Goal: Task Accomplishment & Management: Complete application form

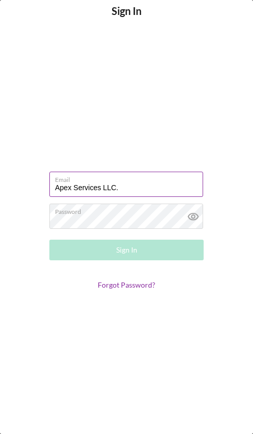
drag, startPoint x: 144, startPoint y: 193, endPoint x: 162, endPoint y: 191, distance: 18.1
click at [146, 192] on input "Apex Services LLC." at bounding box center [126, 184] width 154 height 25
type input "A"
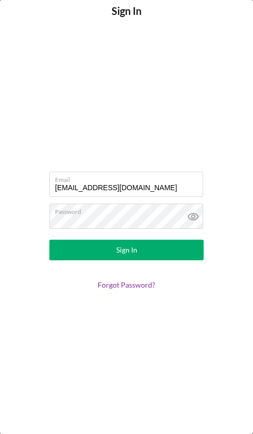
type input "[EMAIL_ADDRESS][DOMAIN_NAME]"
click at [166, 247] on button "Sign In" at bounding box center [126, 250] width 155 height 21
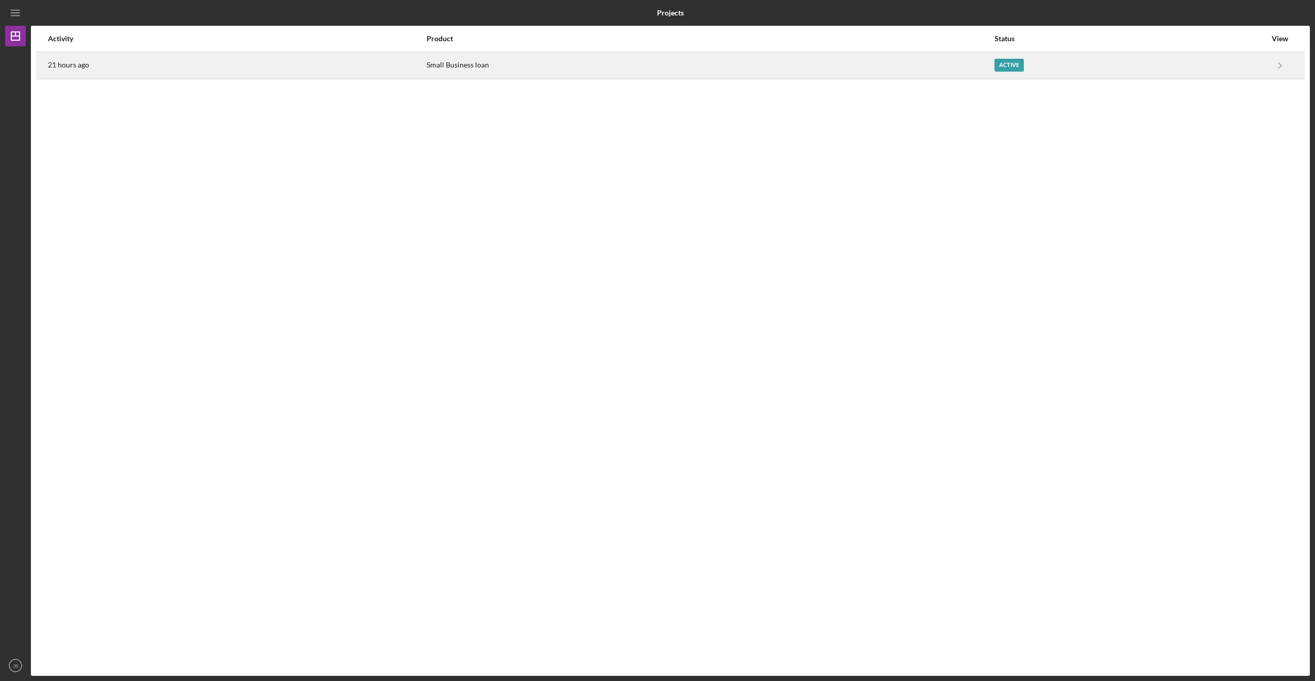
click at [253, 63] on div "Active" at bounding box center [1008, 65] width 29 height 13
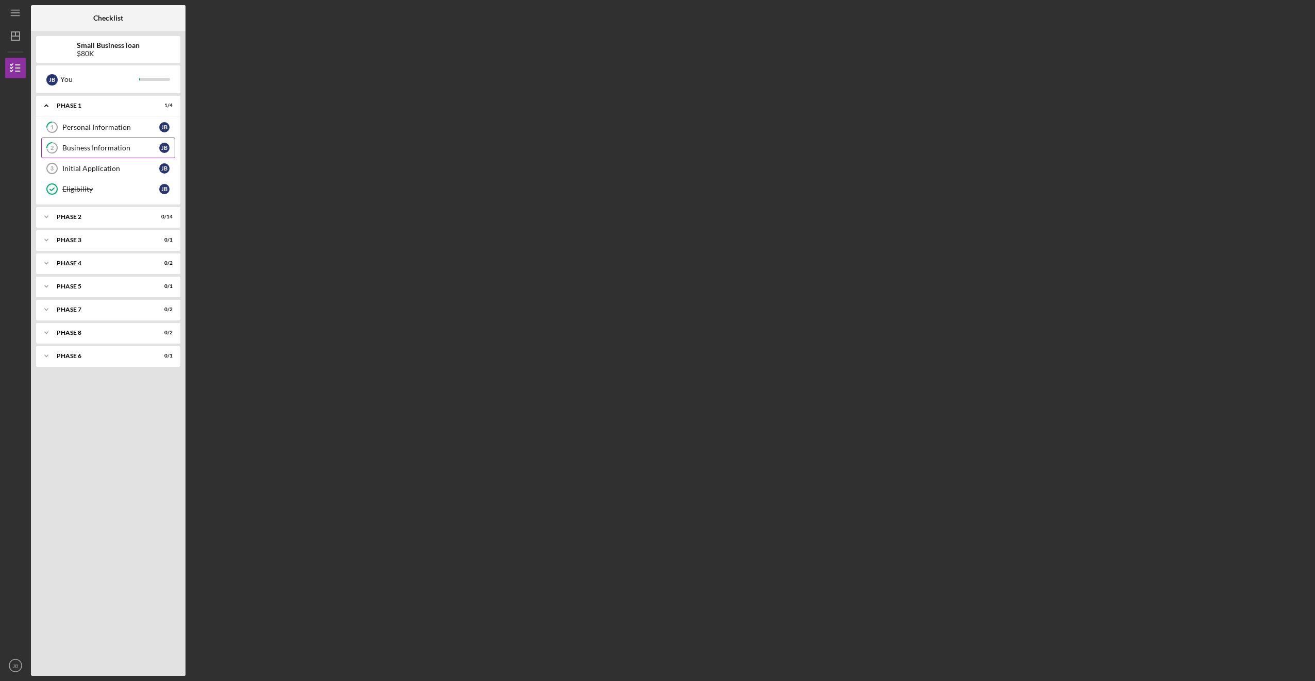
click at [78, 148] on div "Business Information" at bounding box center [110, 148] width 97 height 8
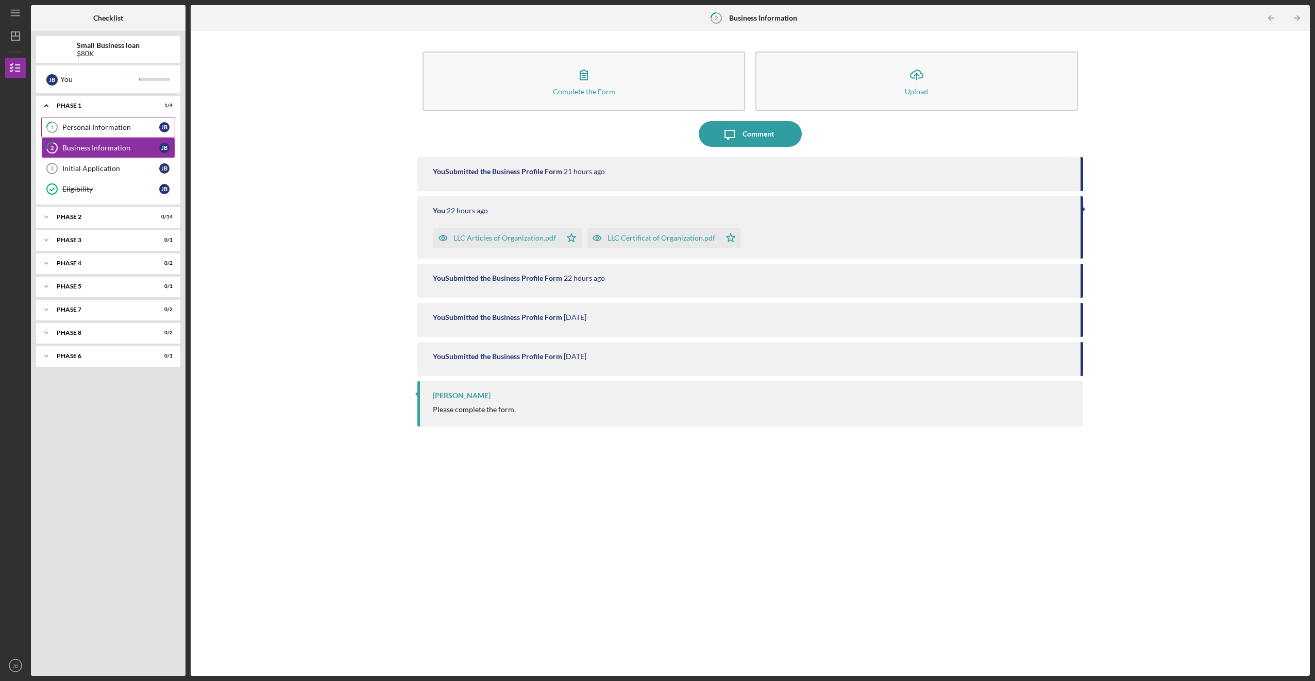
click at [98, 122] on link "1 Personal Information [PERSON_NAME]" at bounding box center [108, 127] width 134 height 21
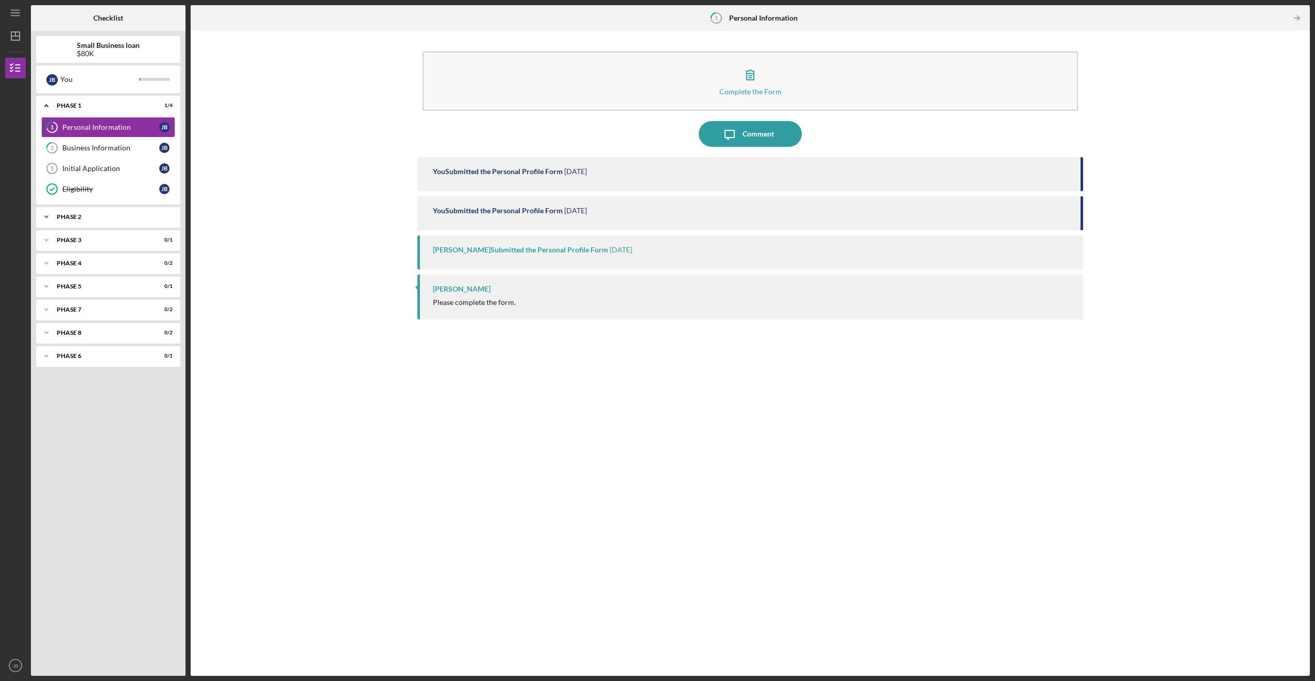
click at [96, 218] on div "Phase 2" at bounding box center [112, 217] width 111 height 6
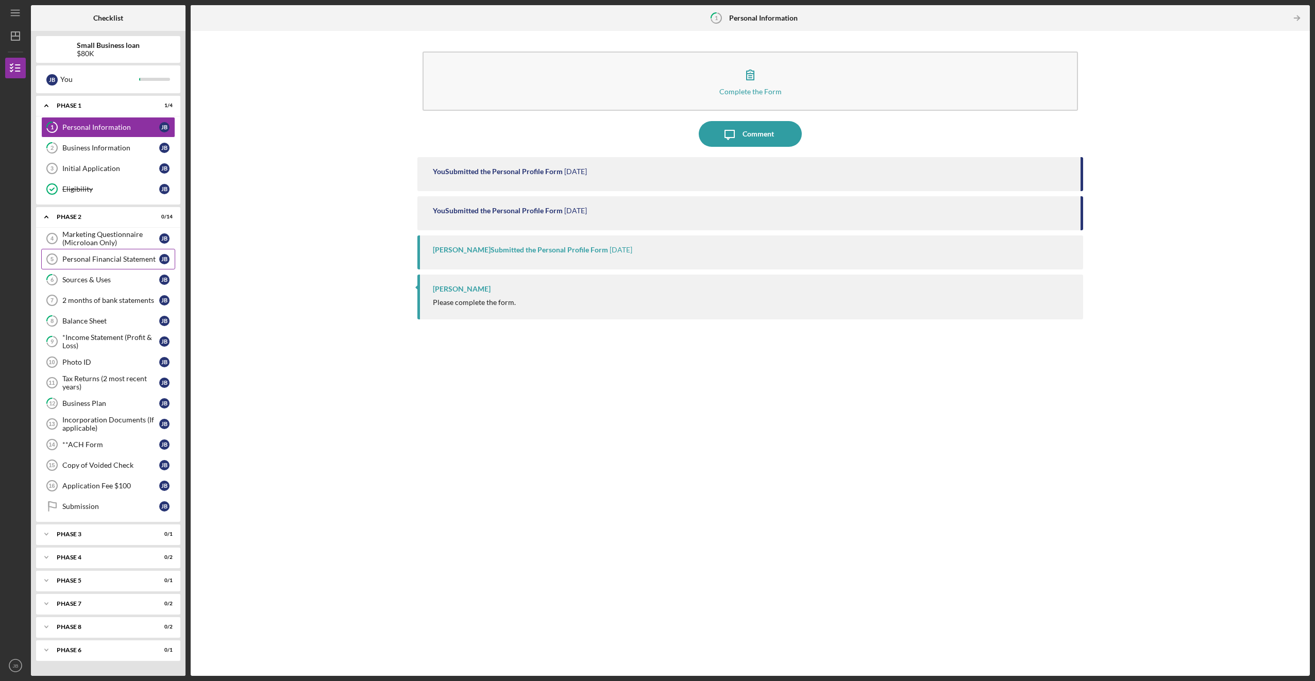
click at [104, 258] on div "Personal Financial Statement" at bounding box center [110, 259] width 97 height 8
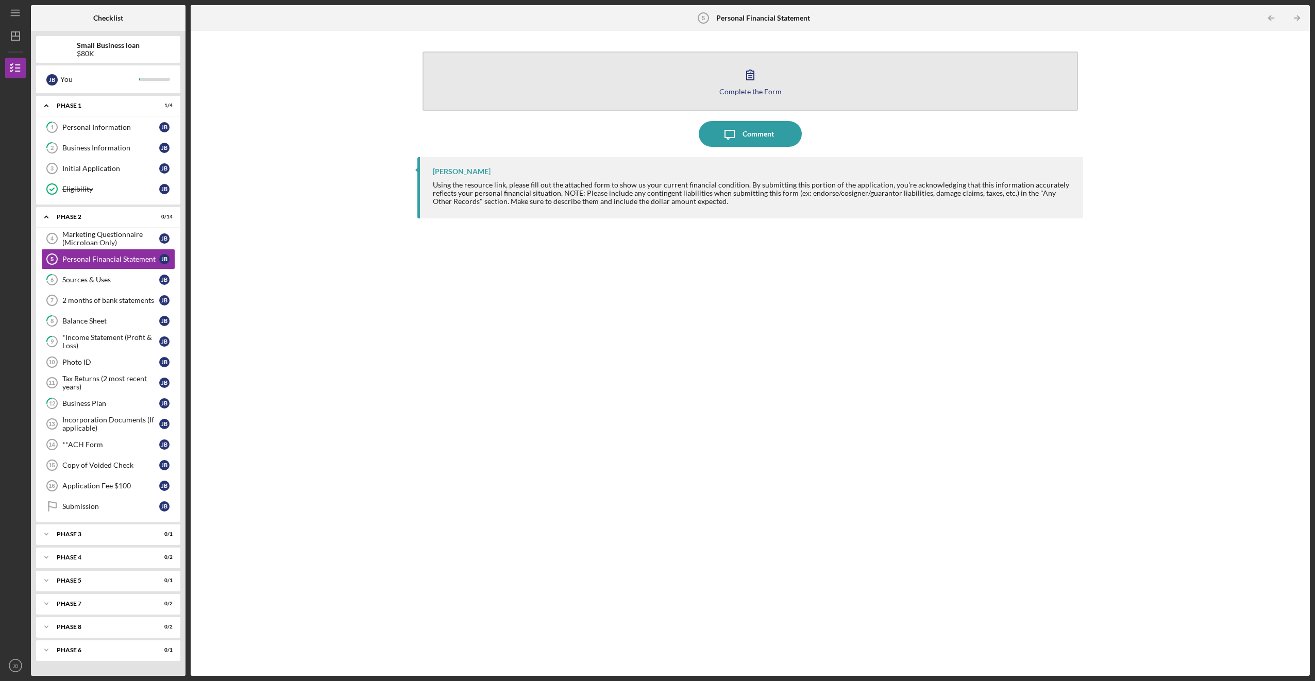
click at [253, 76] on button "Complete the Form Form" at bounding box center [749, 81] width 655 height 59
